Goal: Find specific page/section: Find specific page/section

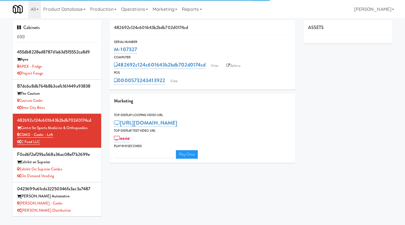
type input "3"
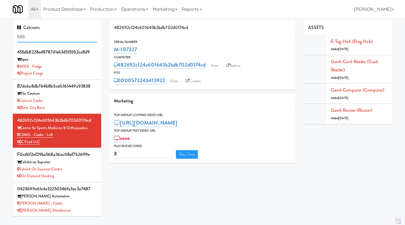
click at [34, 40] on input "699" at bounding box center [57, 37] width 80 height 11
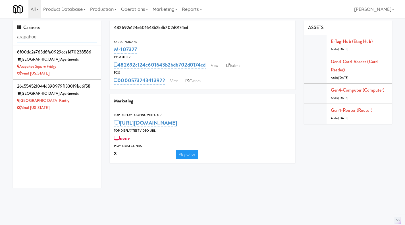
type input "arapahoe"
click at [68, 109] on div "Vend [US_STATE]" at bounding box center [57, 107] width 80 height 7
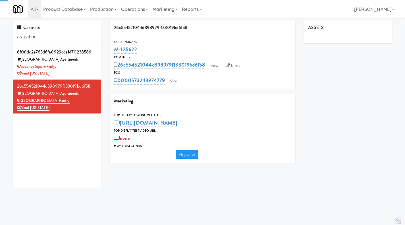
type input "3"
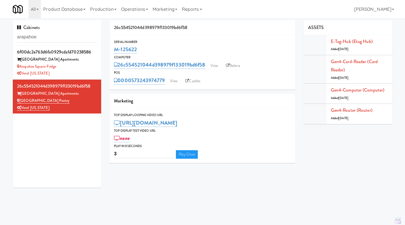
drag, startPoint x: 146, startPoint y: 48, endPoint x: 110, endPoint y: 53, distance: 36.2
click at [110, 53] on div "Serial Number M-125622" at bounding box center [203, 46] width 186 height 15
copy link "M-125622"
